Goal: Task Accomplishment & Management: Use online tool/utility

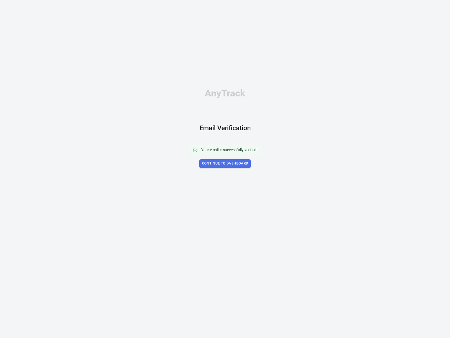
click at [225, 162] on link "Continue to Dashboard" at bounding box center [225, 163] width 52 height 8
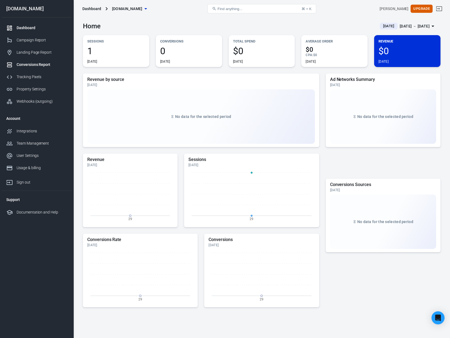
click at [35, 64] on div "Conversions Report" at bounding box center [42, 65] width 51 height 6
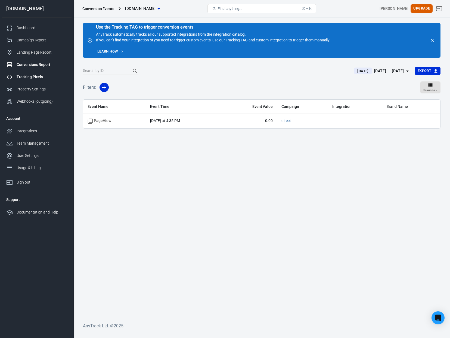
click at [26, 77] on div "Tracking Pixels" at bounding box center [42, 77] width 51 height 6
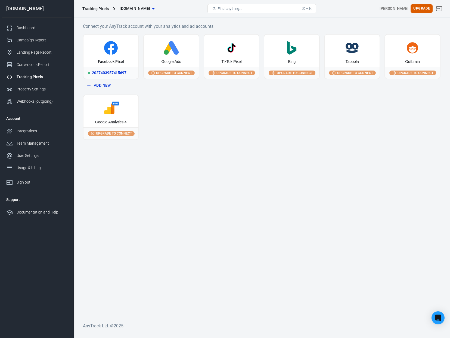
click at [121, 55] on div "Facebook Pixel" at bounding box center [111, 51] width 55 height 32
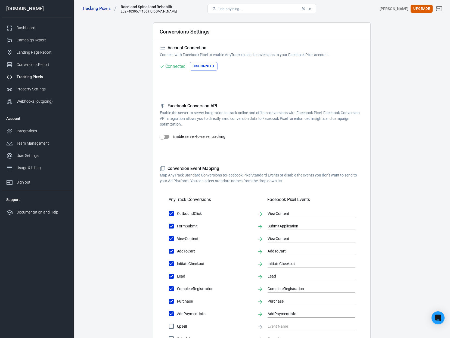
scroll to position [17, 0]
click at [27, 130] on div "Integrations" at bounding box center [42, 131] width 51 height 6
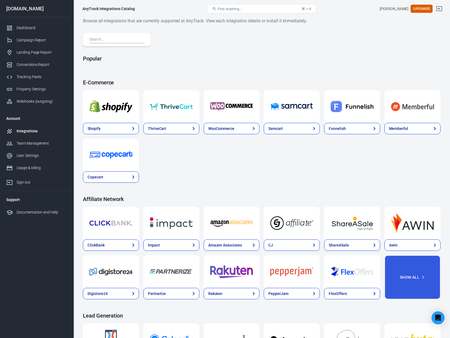
click at [128, 40] on input "text" at bounding box center [116, 39] width 53 height 7
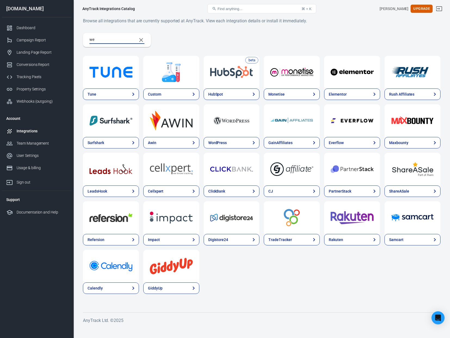
type input "w"
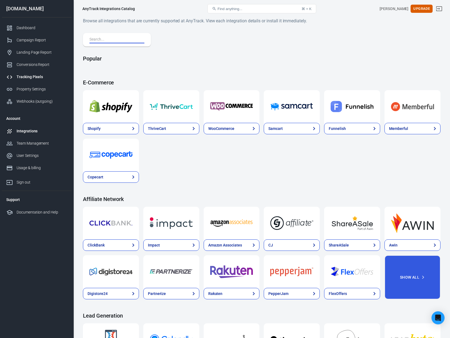
click at [24, 75] on div "Tracking Pixels" at bounding box center [42, 77] width 51 height 6
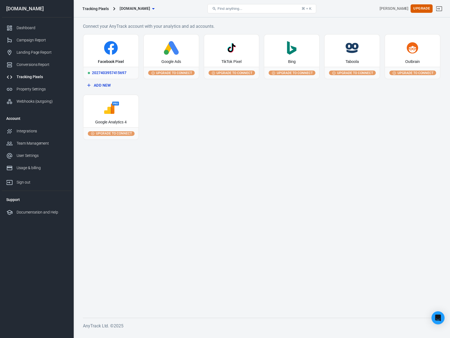
click at [104, 49] on icon at bounding box center [111, 48] width 14 height 14
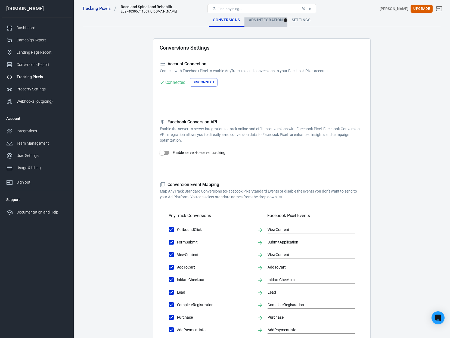
click at [270, 21] on div "Ads Integration" at bounding box center [266, 20] width 43 height 13
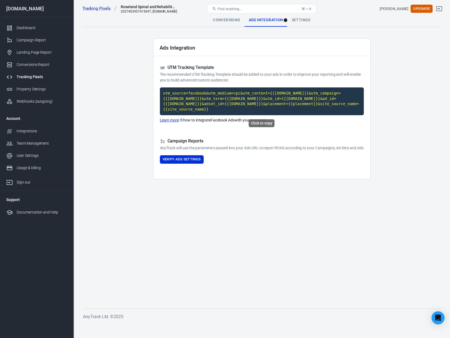
click at [220, 101] on code "utm_source=facebook&utm_medium=cpc&utm_content={{[DOMAIN_NAME]}}&utm_campaign={…" at bounding box center [262, 101] width 204 height 28
